Goal: Task Accomplishment & Management: Manage account settings

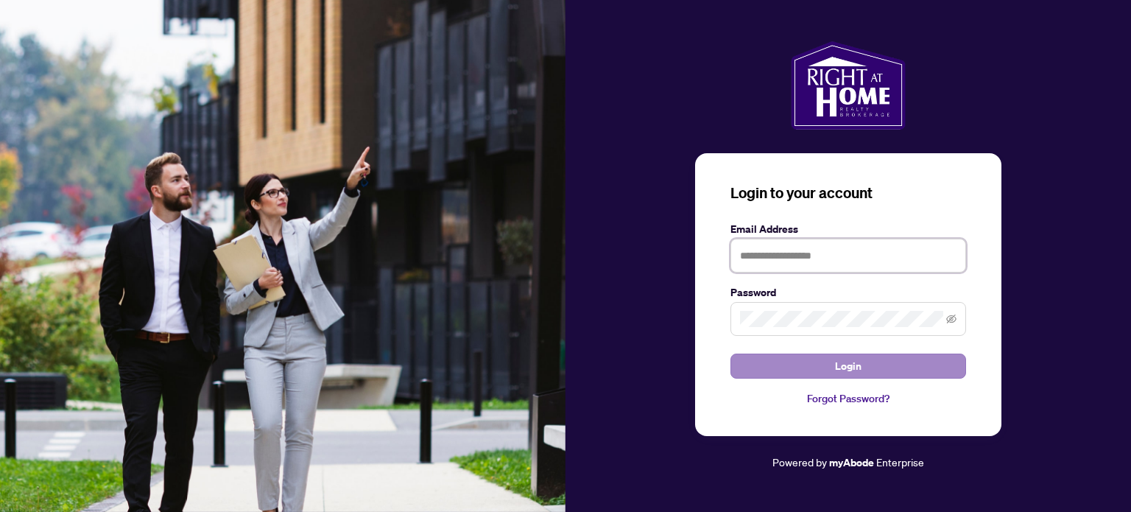
type input "**********"
click at [863, 367] on button "Login" at bounding box center [848, 365] width 236 height 25
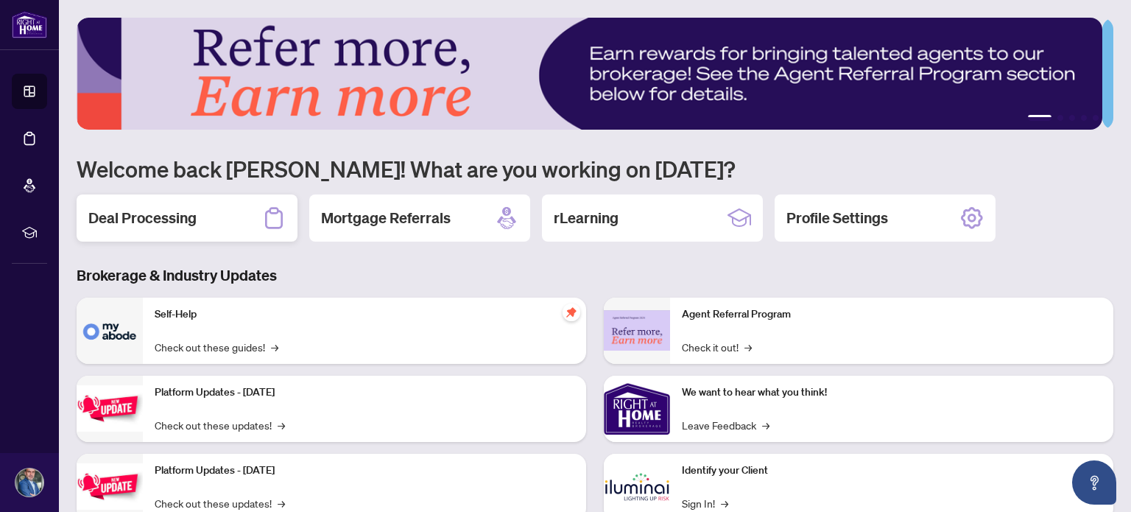
click at [168, 219] on h2 "Deal Processing" at bounding box center [142, 218] width 108 height 21
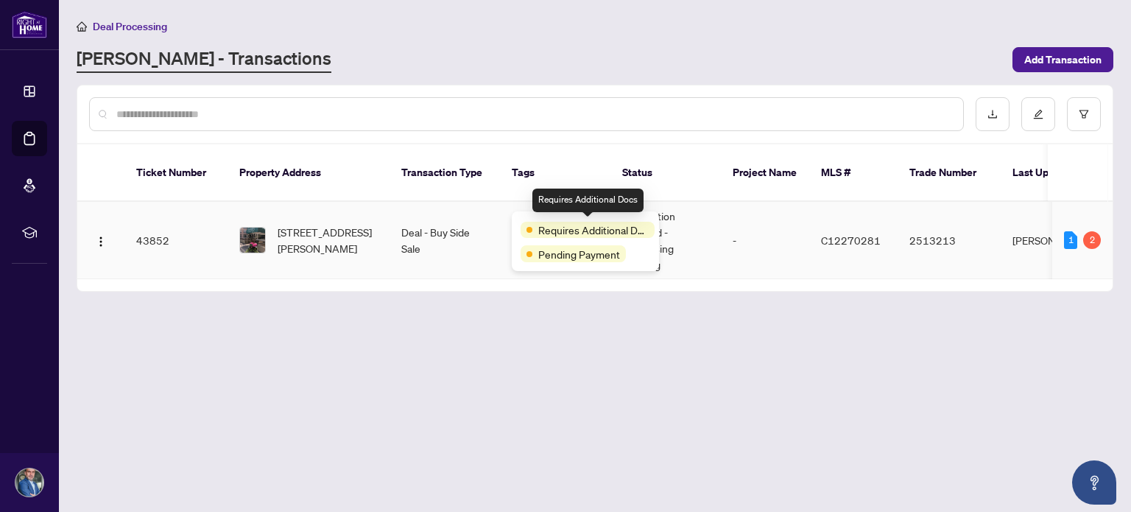
click at [546, 222] on span "Requires Additional Docs" at bounding box center [593, 230] width 110 height 16
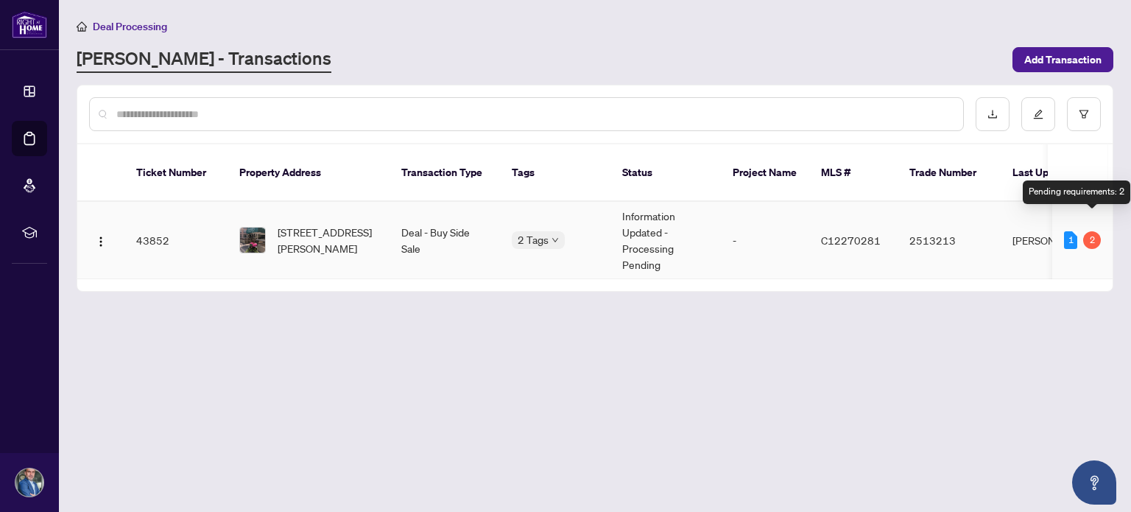
click at [1089, 231] on div "2" at bounding box center [1092, 240] width 18 height 18
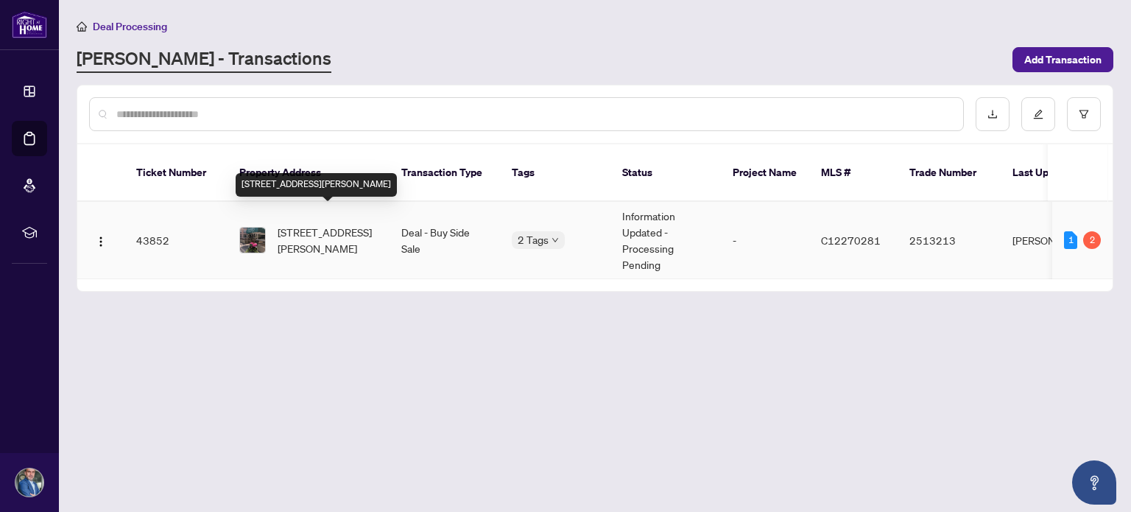
click at [324, 224] on span "[STREET_ADDRESS][PERSON_NAME]" at bounding box center [327, 240] width 100 height 32
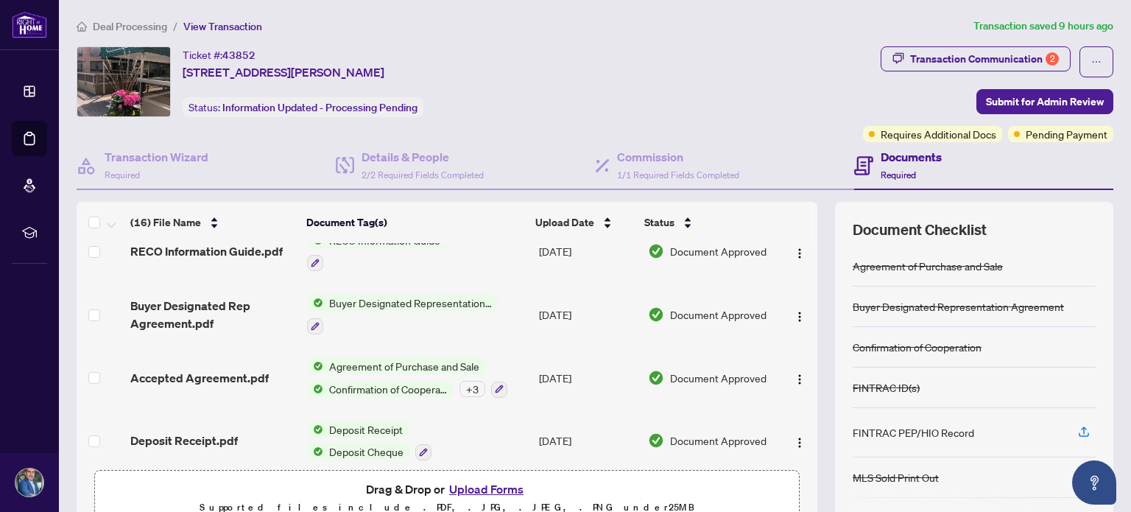
scroll to position [124, 0]
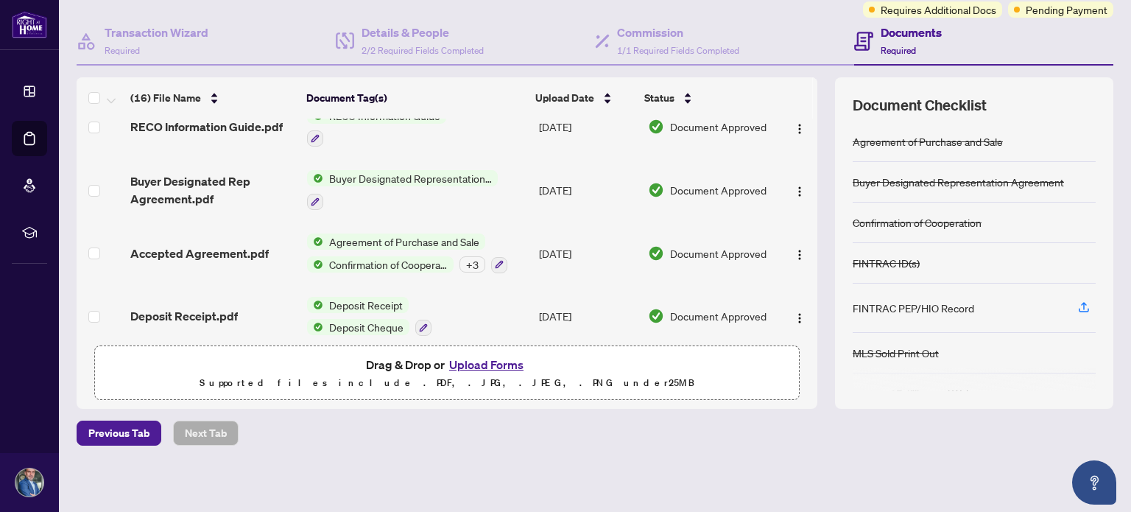
click at [473, 357] on button "Upload Forms" at bounding box center [486, 364] width 83 height 19
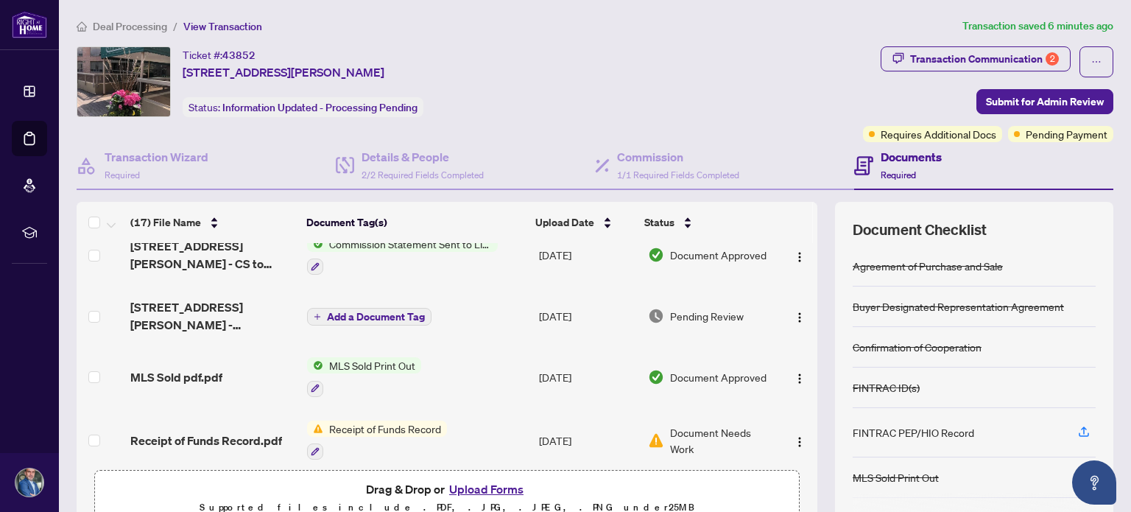
scroll to position [442, 0]
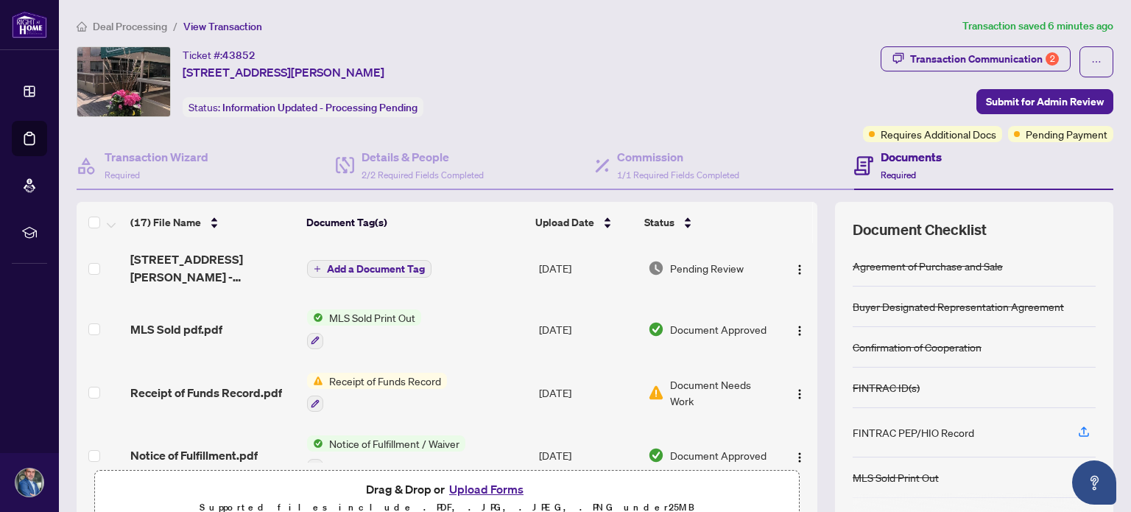
click at [493, 482] on button "Upload Forms" at bounding box center [486, 488] width 83 height 19
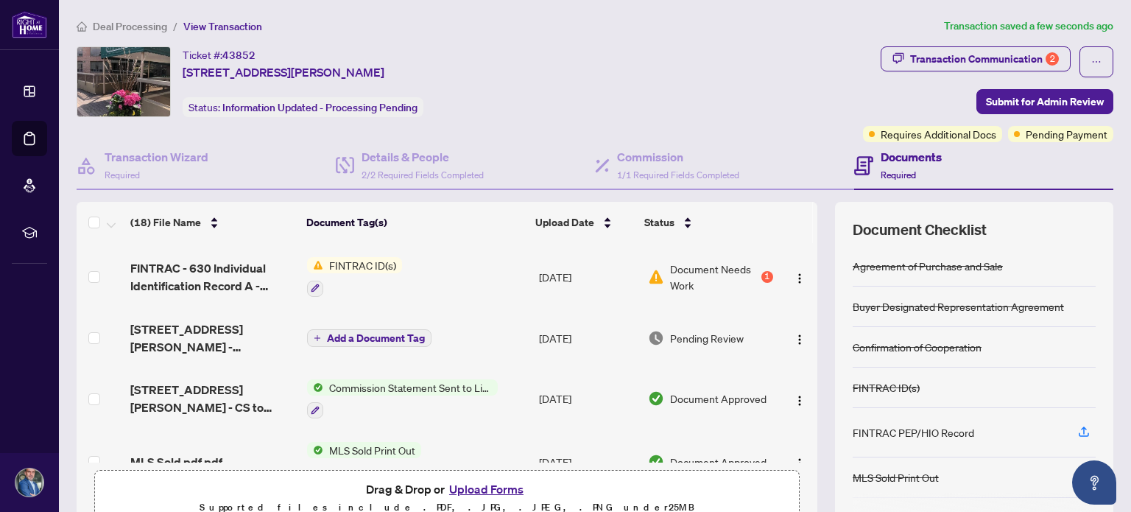
scroll to position [0, 0]
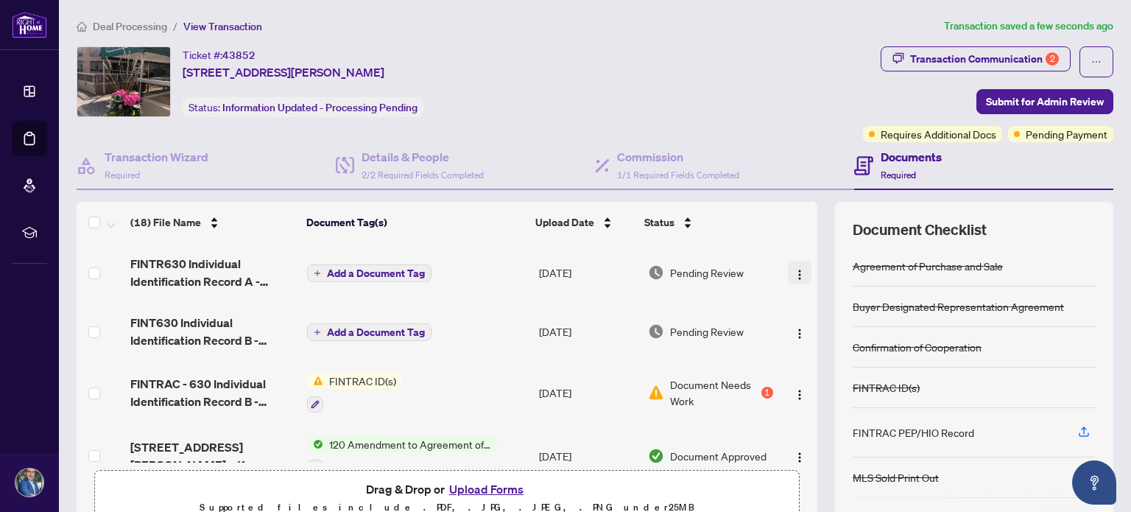
click at [793, 272] on img "button" at bounding box center [799, 275] width 12 height 12
